Goal: Check status: Check status

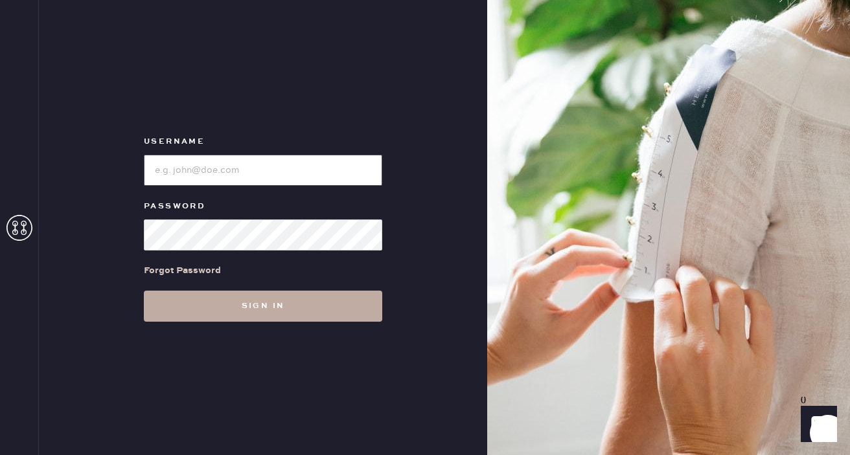
type input "[EMAIL_ADDRESS][DOMAIN_NAME]"
click at [172, 303] on button "Sign in" at bounding box center [263, 306] width 238 height 31
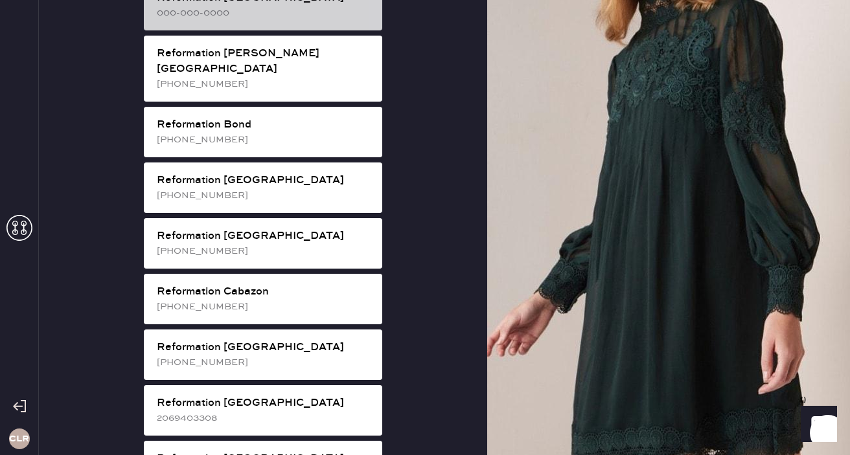
scroll to position [2255, 0]
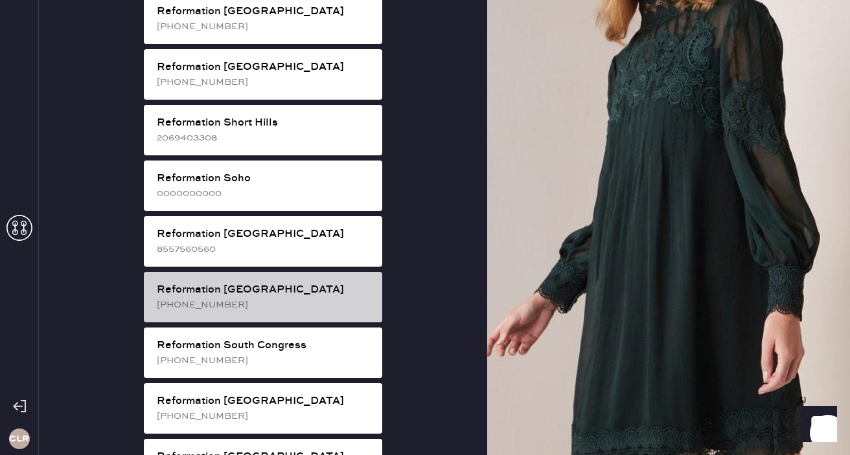
click at [282, 298] on div "[PHONE_NUMBER]" at bounding box center [264, 305] width 215 height 14
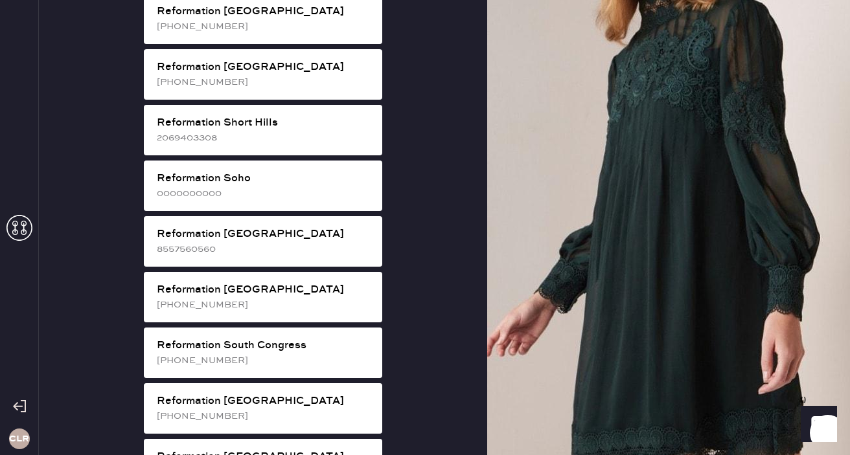
scroll to position [14, 0]
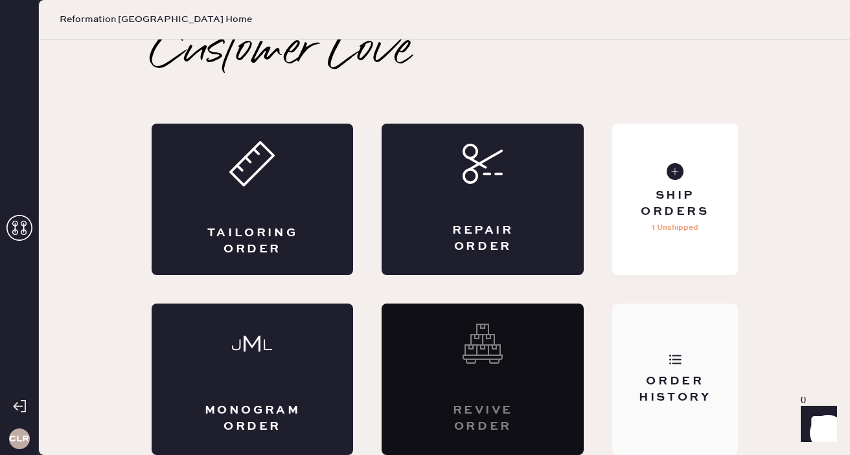
click at [674, 387] on div "Order History" at bounding box center [675, 390] width 104 height 32
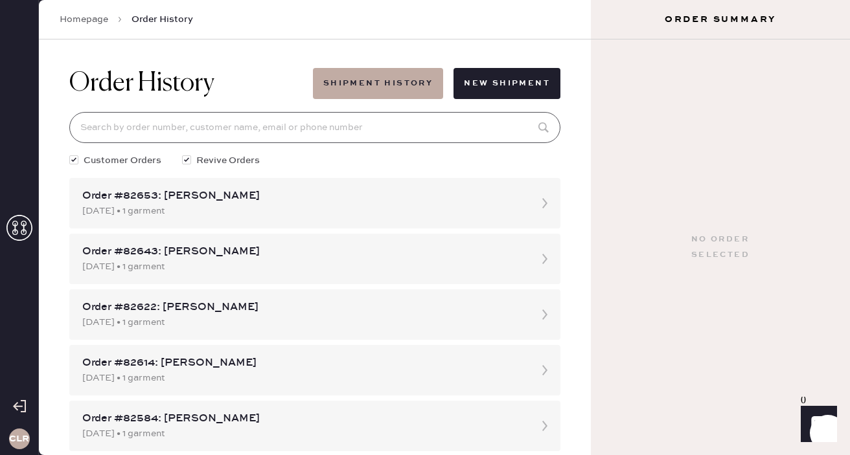
click at [224, 122] on input at bounding box center [314, 127] width 491 height 31
paste input "874012"
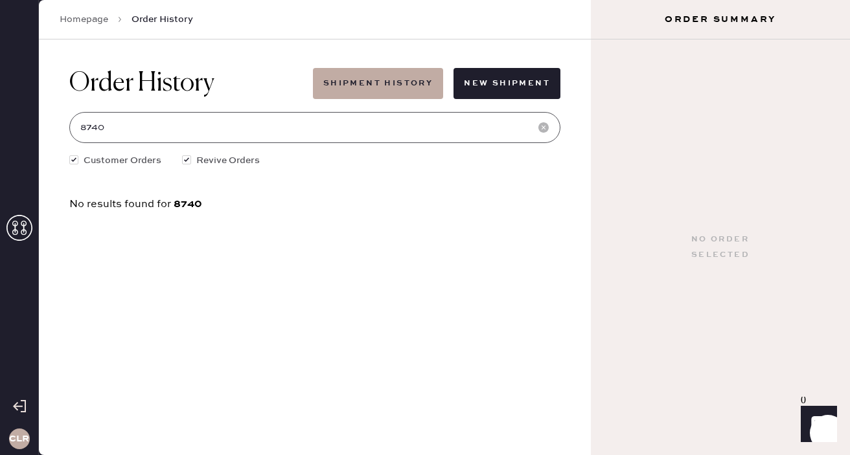
click at [126, 128] on input "8740" at bounding box center [314, 127] width 491 height 31
type input "8"
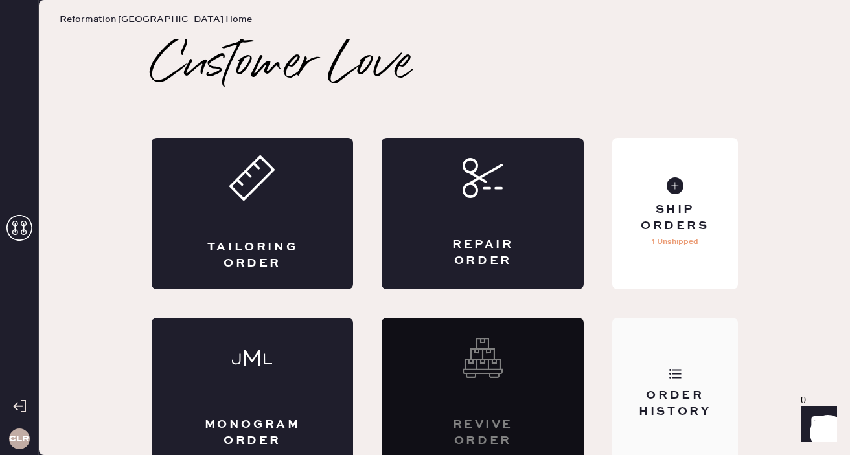
click at [641, 362] on div "Order History" at bounding box center [674, 394] width 125 height 152
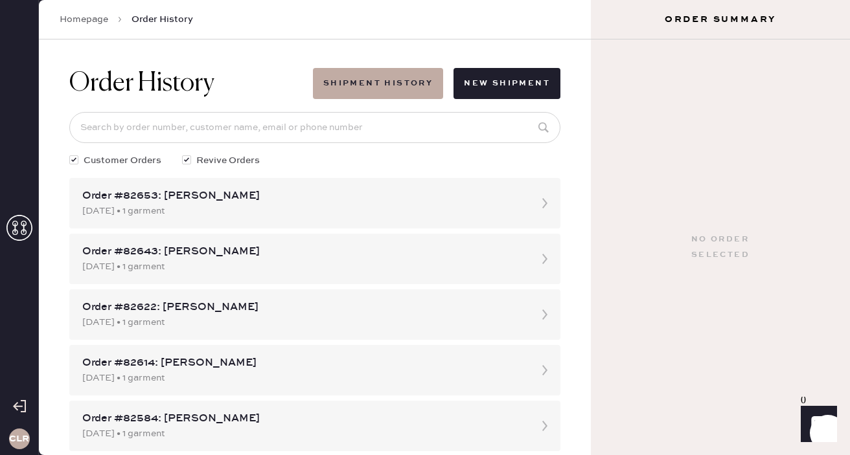
click at [82, 16] on link "Homepage" at bounding box center [84, 19] width 49 height 13
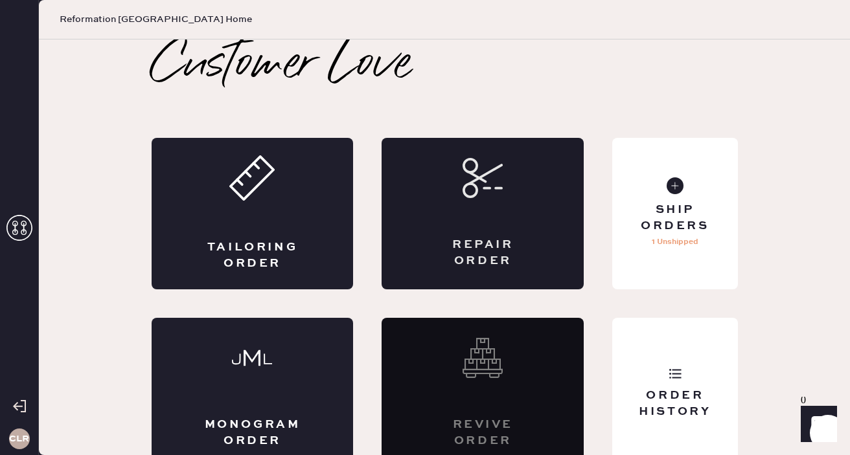
scroll to position [14, 0]
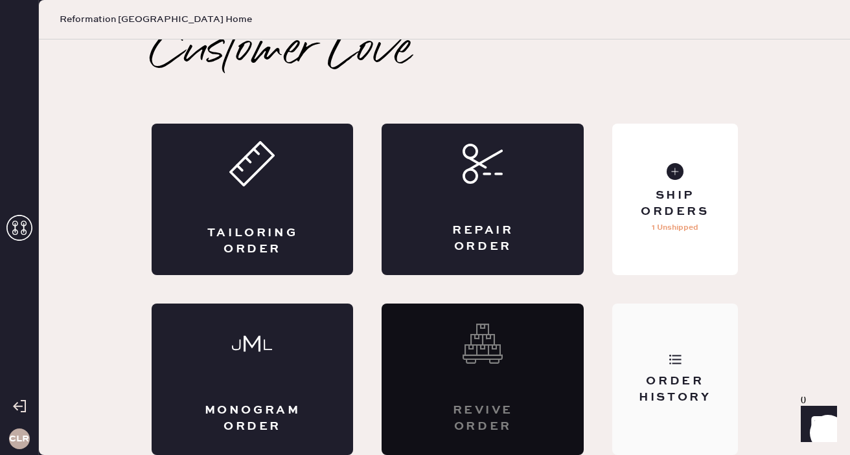
click at [655, 358] on div "Order History" at bounding box center [674, 380] width 125 height 152
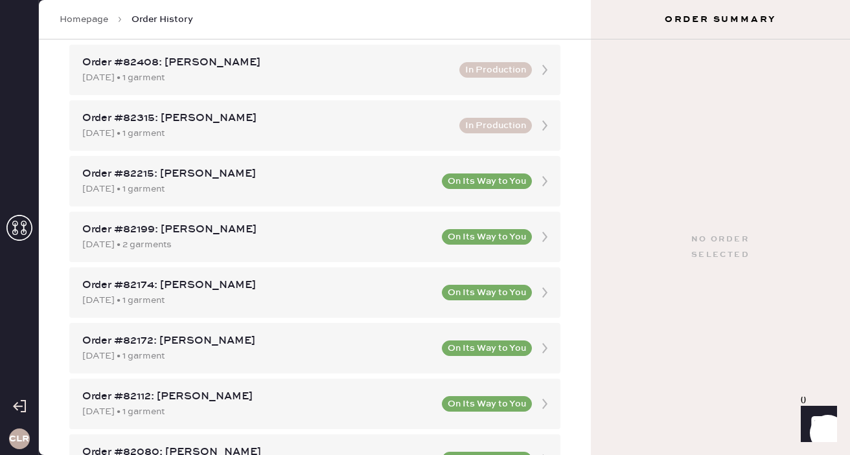
scroll to position [0, 0]
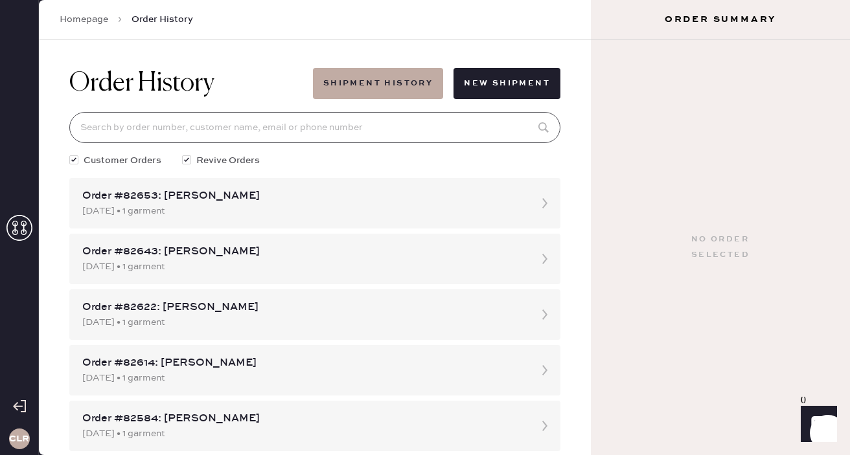
click at [299, 119] on input at bounding box center [314, 127] width 491 height 31
paste input "874012"
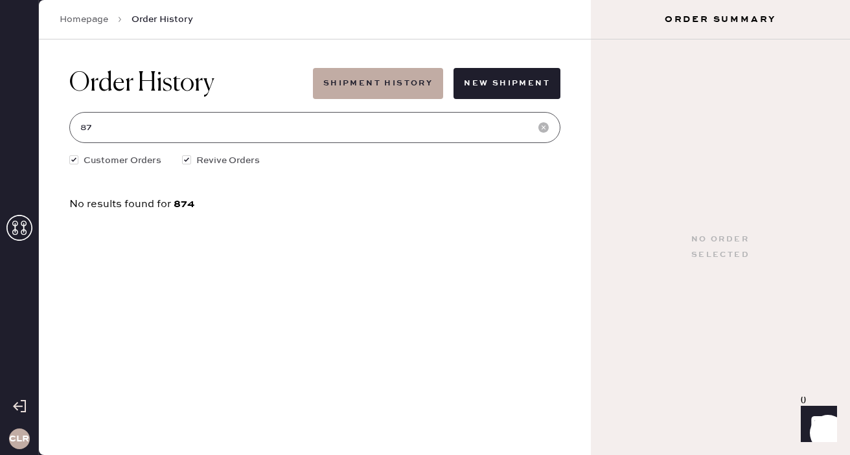
type input "8"
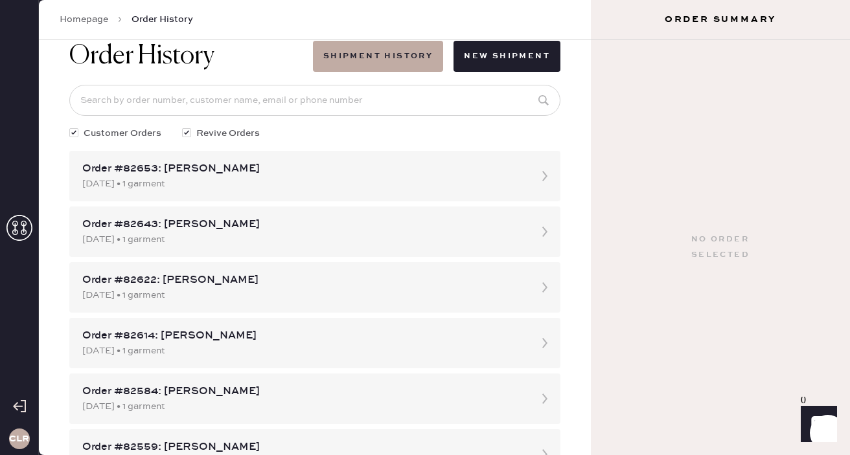
scroll to position [27, 0]
click at [126, 104] on input at bounding box center [314, 101] width 491 height 31
paste input "874012"
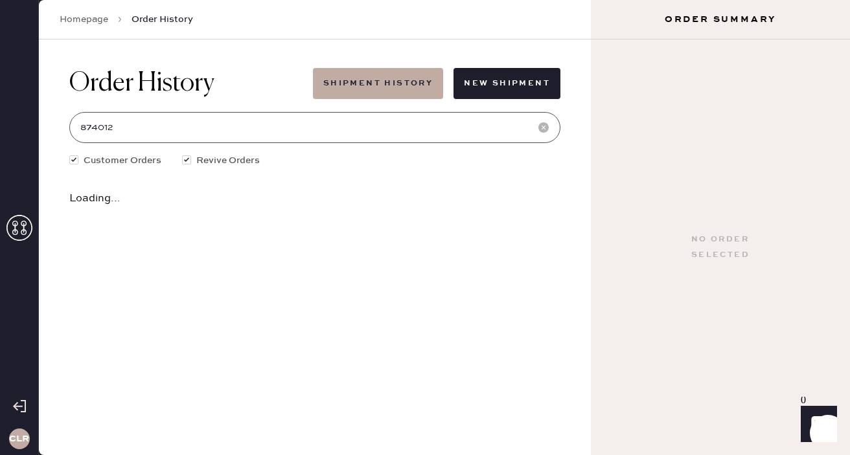
scroll to position [0, 0]
click at [104, 128] on input "874012" at bounding box center [314, 127] width 491 height 31
type input "87412"
click at [104, 130] on input "87412" at bounding box center [314, 127] width 491 height 31
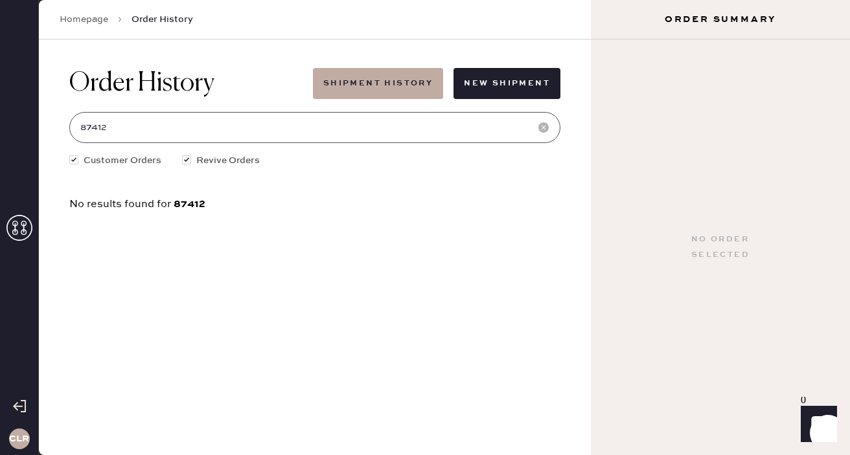
click at [104, 130] on input "87412" at bounding box center [314, 127] width 491 height 31
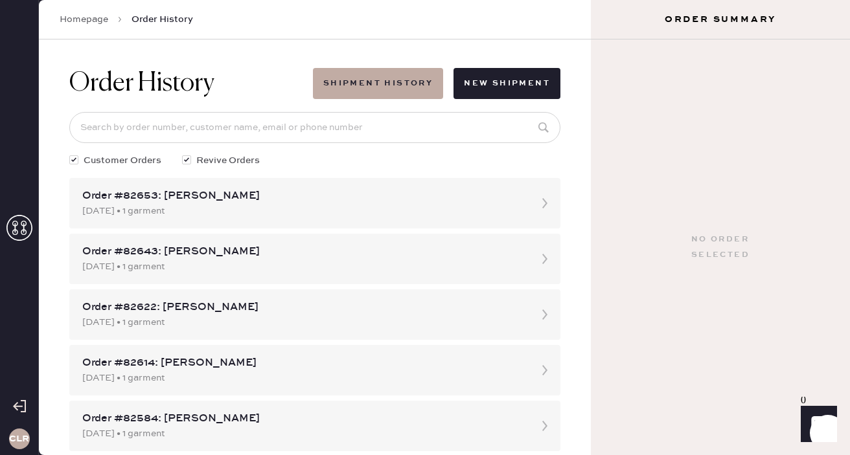
click at [39, 121] on div "Order History Shipment History New Shipment Customer Orders Revive Orders Order…" at bounding box center [315, 248] width 552 height 416
click at [106, 118] on input at bounding box center [314, 127] width 491 height 31
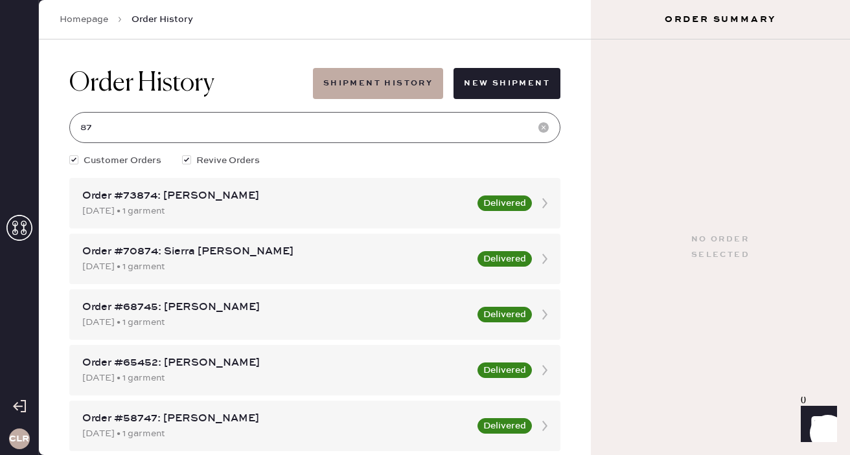
type input "8"
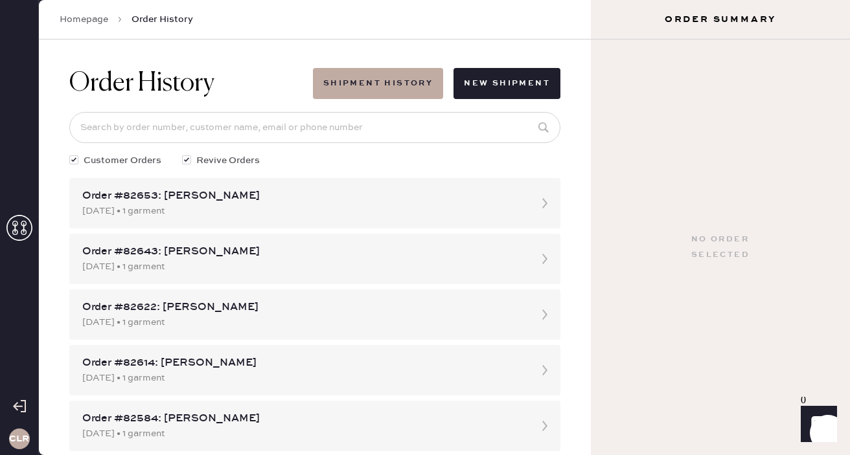
click at [14, 236] on icon at bounding box center [19, 228] width 26 height 26
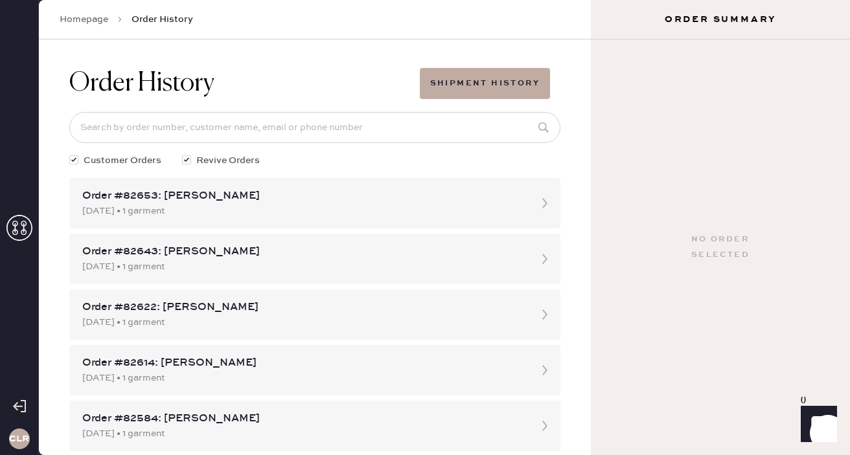
click at [14, 226] on use at bounding box center [19, 228] width 26 height 26
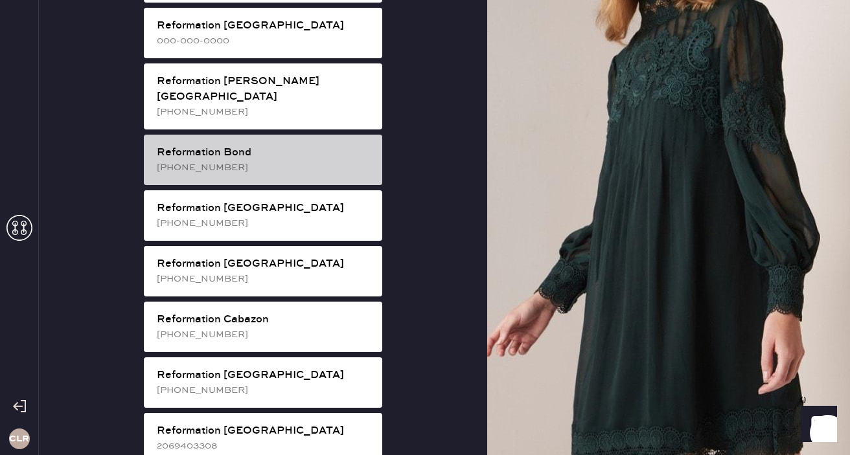
scroll to position [2255, 0]
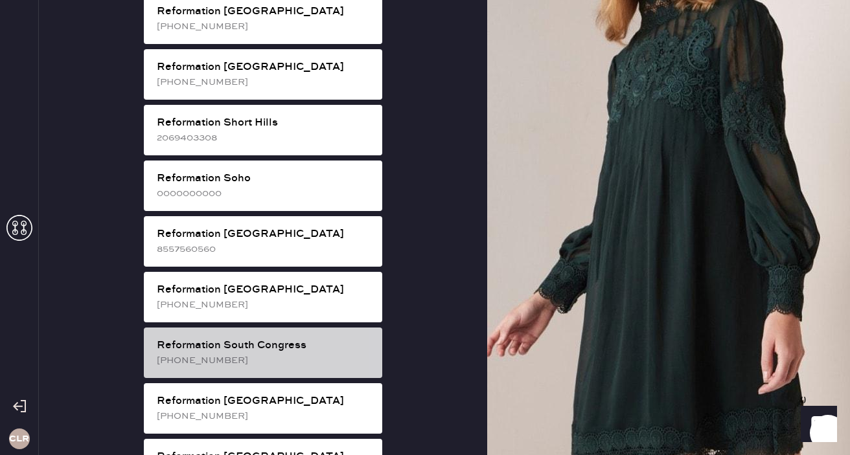
click at [286, 354] on div "[PHONE_NUMBER]" at bounding box center [264, 361] width 215 height 14
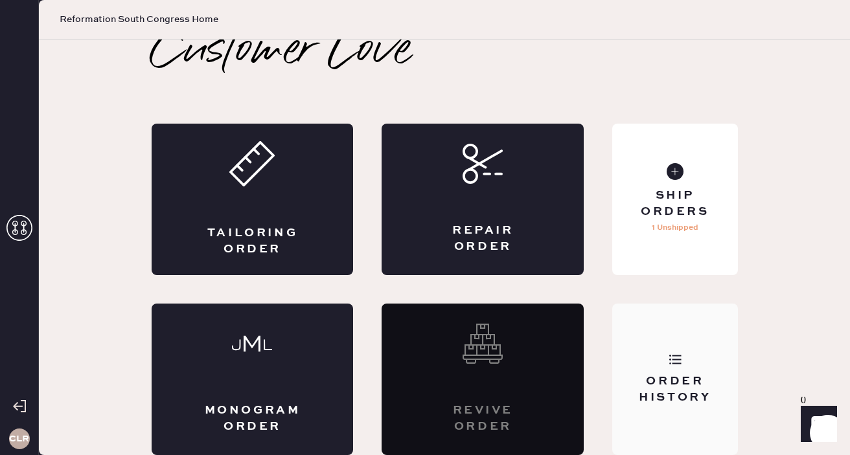
click at [664, 372] on div "Order History" at bounding box center [674, 380] width 125 height 152
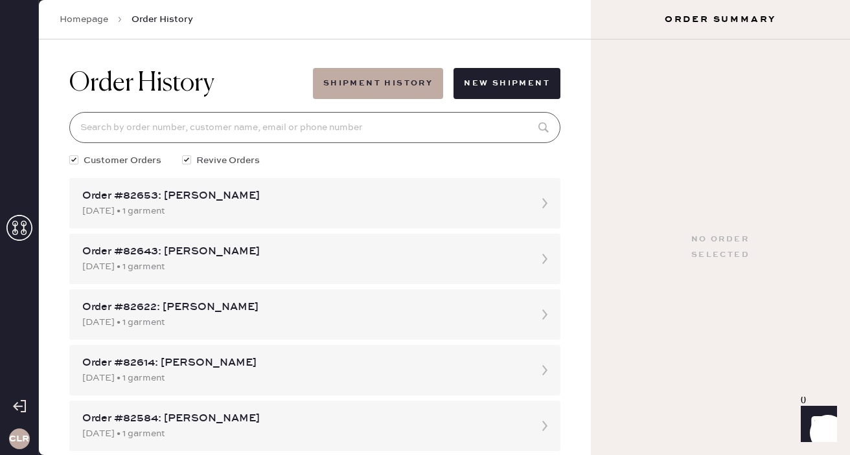
click at [204, 123] on input at bounding box center [314, 127] width 491 height 31
paste input "874012"
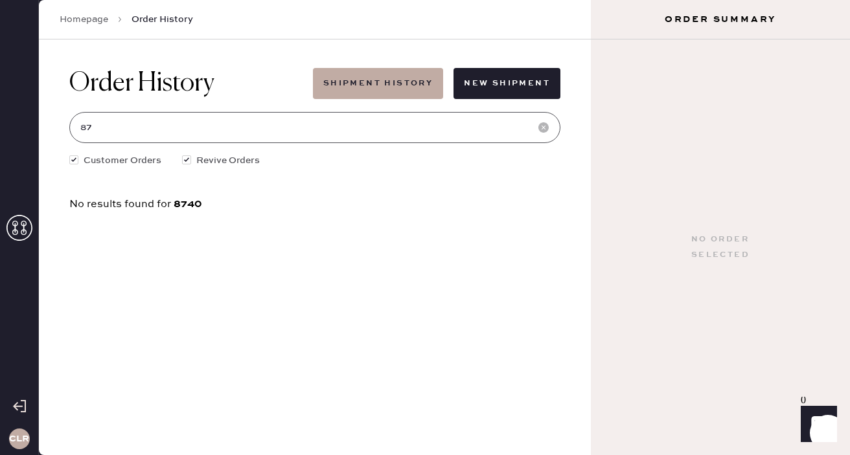
type input "8"
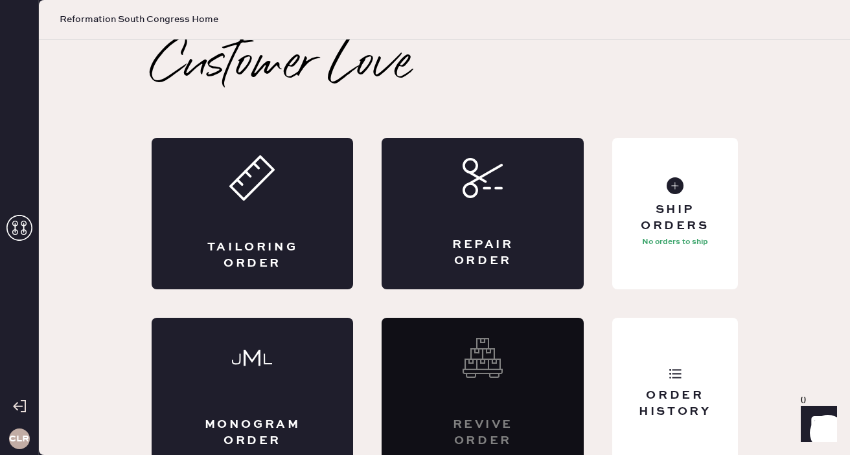
click at [15, 224] on use at bounding box center [19, 228] width 26 height 26
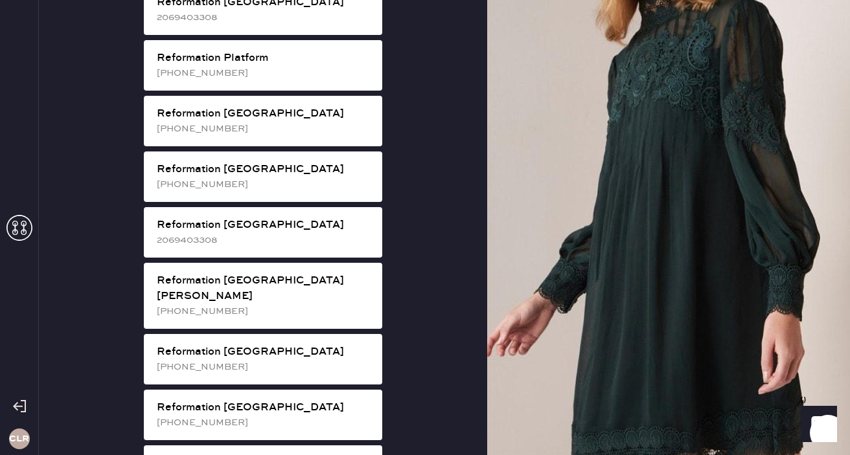
scroll to position [2176, 0]
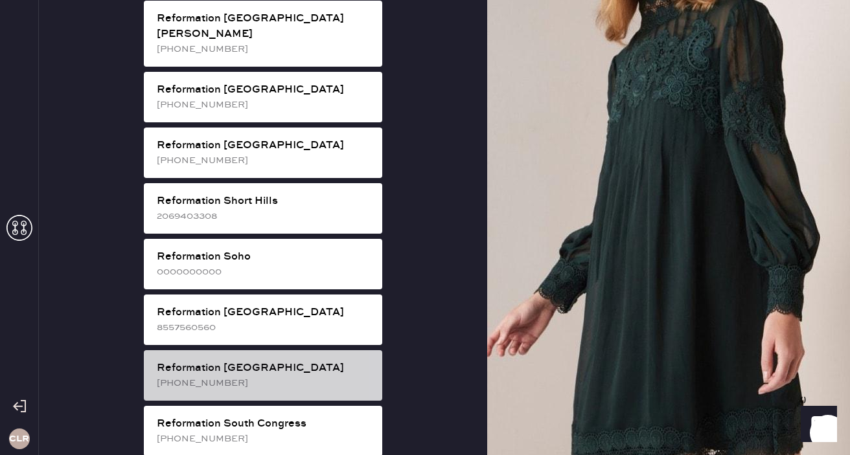
click at [335, 361] on div "Reformation [GEOGRAPHIC_DATA]" at bounding box center [264, 369] width 215 height 16
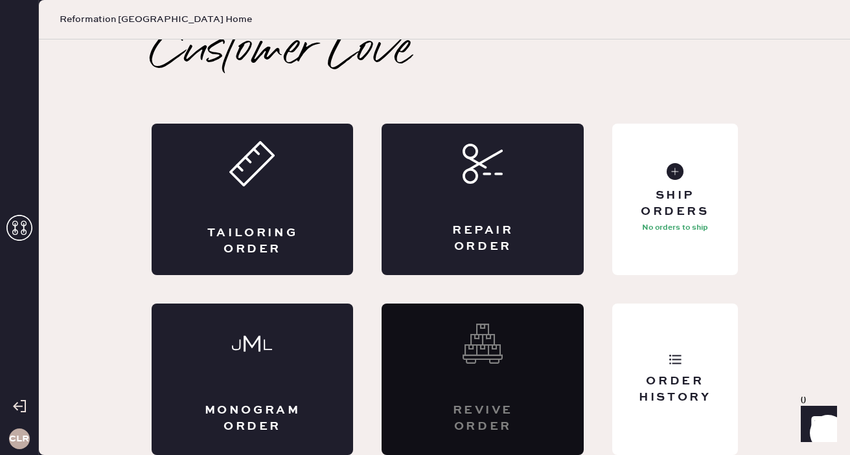
scroll to position [14, 0]
click at [673, 354] on icon at bounding box center [675, 359] width 13 height 13
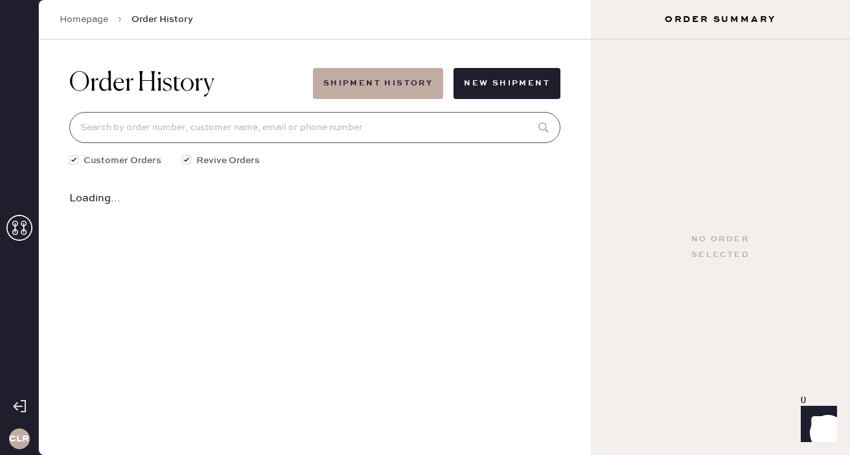
click at [189, 125] on input at bounding box center [314, 127] width 491 height 31
paste input "74012"
type input "74012"
click at [233, 58] on div "Order History Shipment History New Shipment 74012 Customer Orders Revive Orders…" at bounding box center [315, 139] width 512 height 199
click at [17, 229] on icon at bounding box center [19, 228] width 26 height 26
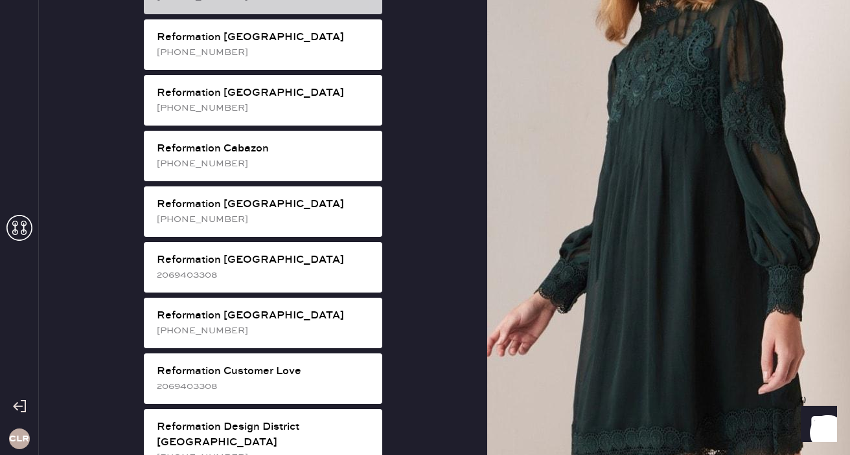
scroll to position [349, 0]
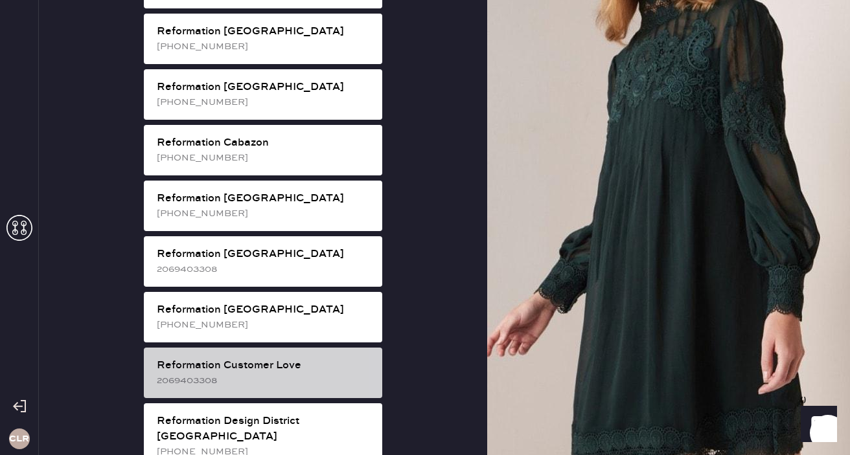
click at [314, 358] on div "Reformation Customer Love" at bounding box center [264, 366] width 215 height 16
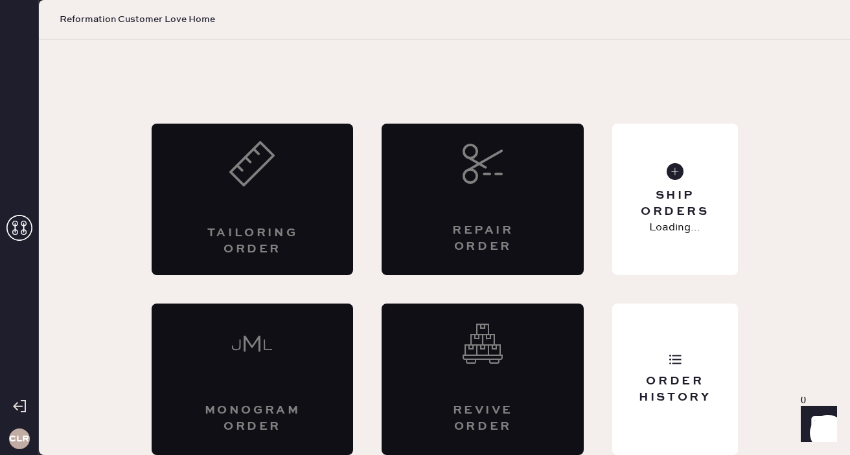
scroll to position [14, 0]
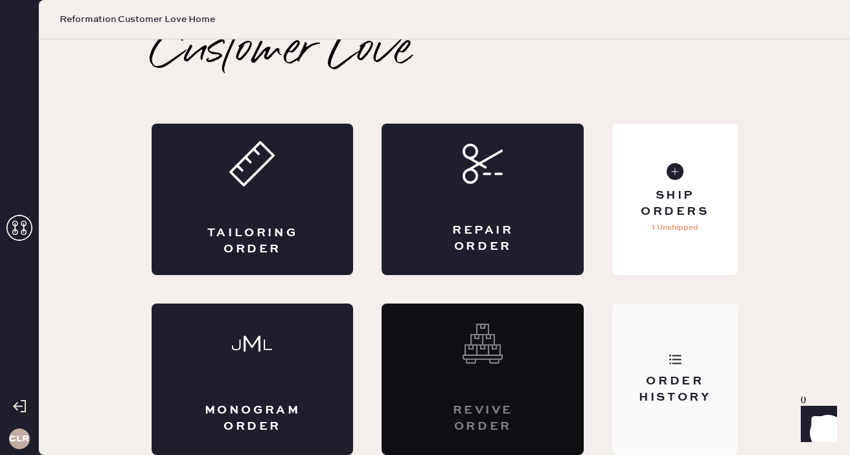
click at [654, 365] on div "Order History" at bounding box center [674, 380] width 125 height 152
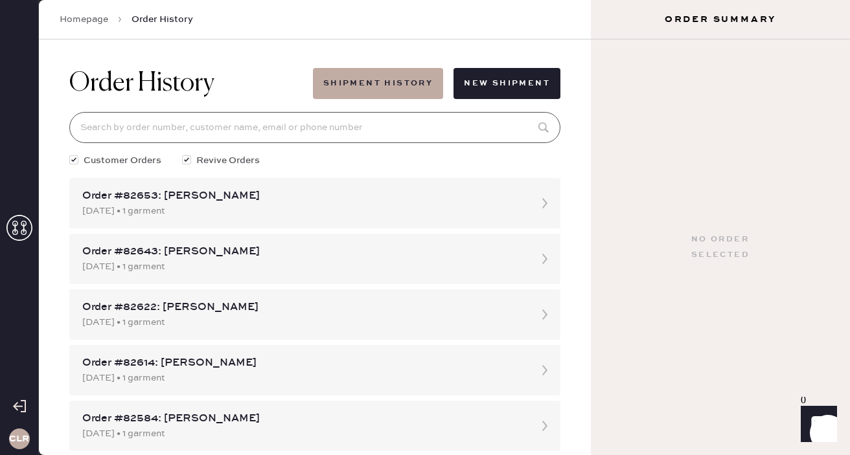
click at [196, 121] on input at bounding box center [314, 127] width 491 height 31
paste input "74012"
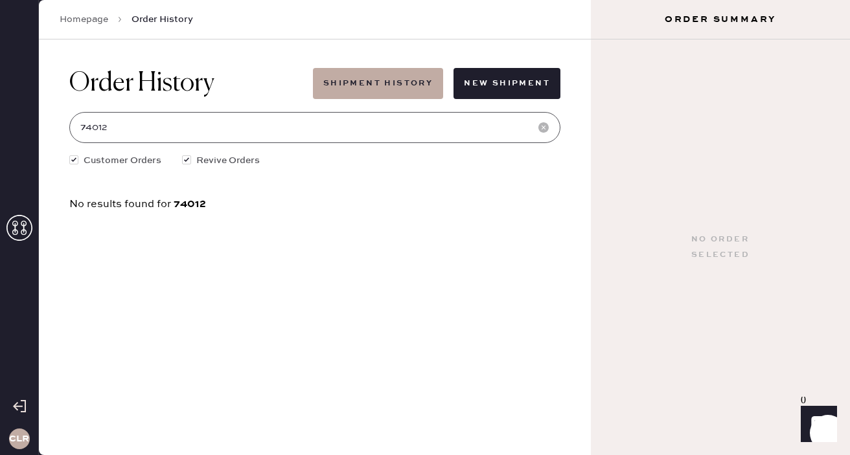
click at [80, 130] on input "74012" at bounding box center [314, 127] width 491 height 31
click at [155, 124] on input "874012" at bounding box center [314, 127] width 491 height 31
type input "87401"
click at [64, 71] on div "Order History Shipment History New Shipment 87401 Customer Orders Revive Orders…" at bounding box center [315, 139] width 512 height 199
